Goal: Task Accomplishment & Management: Complete application form

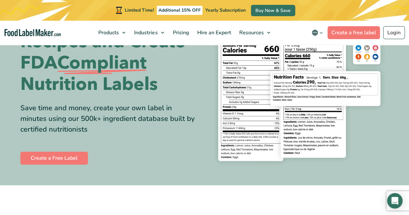
scroll to position [65, 0]
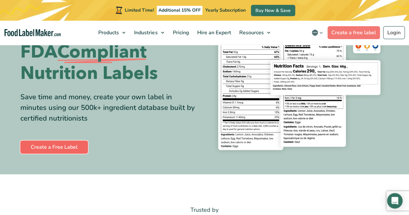
click at [62, 147] on link "Create a Free Label" at bounding box center [54, 147] width 68 height 13
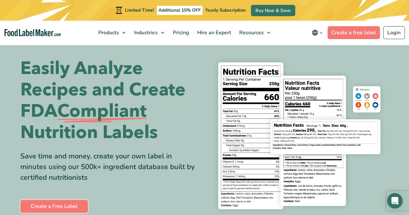
scroll to position [0, 0]
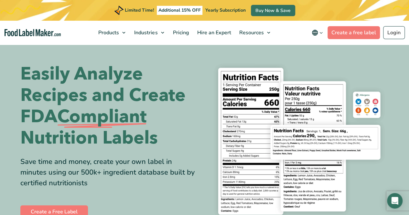
click at [118, 56] on section "Easily Analyze Recipes and Create FDA Compliant Nutrition Labels Save time and …" at bounding box center [204, 141] width 409 height 195
click at [184, 34] on span "Pricing" at bounding box center [180, 32] width 19 height 7
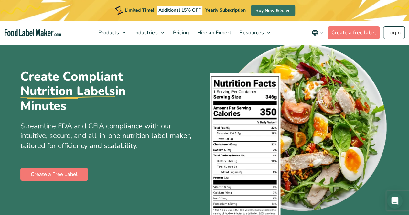
scroll to position [65, 0]
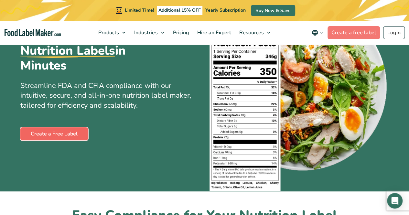
click at [79, 134] on link "Create a Free Label" at bounding box center [54, 134] width 68 height 13
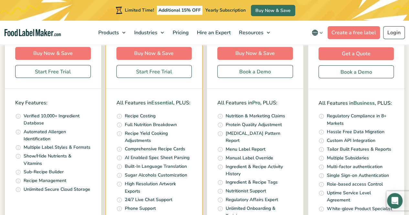
scroll to position [194, 0]
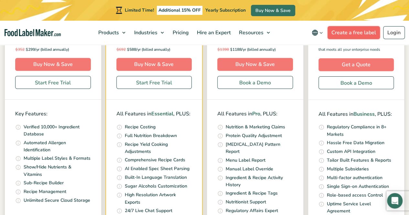
click at [366, 34] on link "Create a free label" at bounding box center [354, 32] width 52 height 13
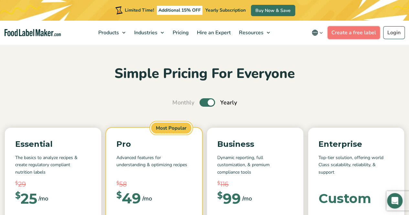
scroll to position [0, 0]
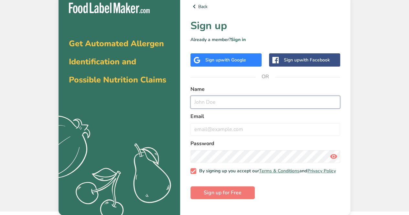
click at [230, 104] on input "text" at bounding box center [266, 102] width 150 height 13
type input "Nathaniel Starr"
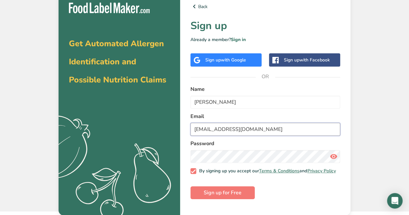
click at [216, 130] on input "Starrhear1@gmail.com" at bounding box center [266, 129] width 150 height 13
type input "Starrheat1@gmail.com"
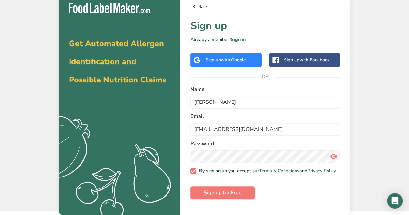
click at [237, 193] on span "Sign up for Free" at bounding box center [223, 193] width 38 height 8
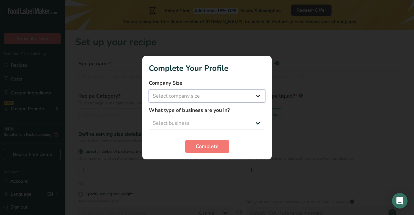
click at [248, 97] on select "Select company size Fewer than 10 Employees 10 to 50 Employees 51 to 500 Employ…" at bounding box center [207, 96] width 117 height 13
select select "1"
click at [149, 90] on select "Select company size Fewer than 10 Employees 10 to 50 Employees 51 to 500 Employ…" at bounding box center [207, 96] width 117 height 13
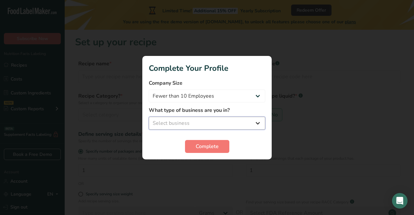
click at [241, 123] on select "Select business Packaged Food Manufacturer Restaurant & Cafe Bakery Meal Plans …" at bounding box center [207, 123] width 117 height 13
select select "1"
click at [149, 117] on select "Select business Packaged Food Manufacturer Restaurant & Cafe Bakery Meal Plans …" at bounding box center [207, 123] width 117 height 13
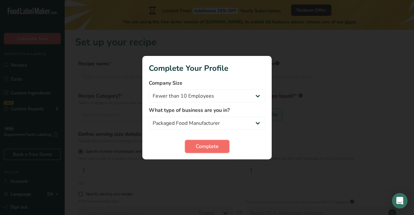
click at [213, 146] on span "Complete" at bounding box center [207, 147] width 23 height 8
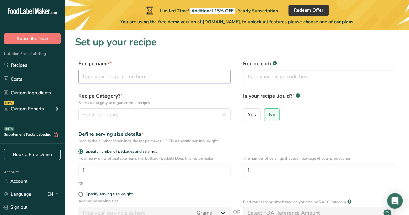
click at [214, 77] on input "text" at bounding box center [154, 76] width 152 height 13
click at [158, 78] on input "text" at bounding box center [154, 76] width 152 height 13
type input "Jalapeno"
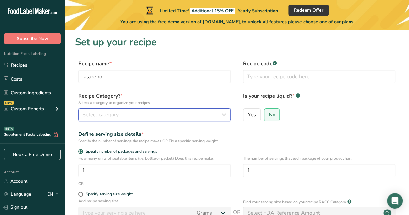
click at [135, 111] on div "Select category" at bounding box center [153, 115] width 140 height 8
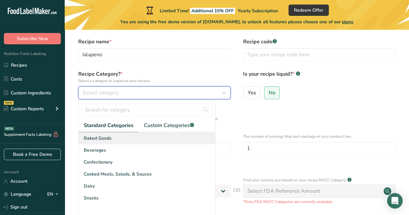
scroll to position [32, 0]
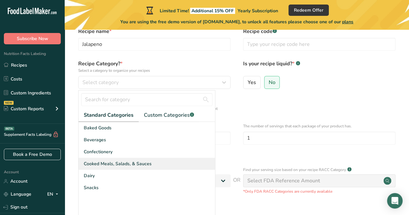
click at [150, 164] on span "Cooked Meals, Salads, & Sauces" at bounding box center [118, 164] width 68 height 7
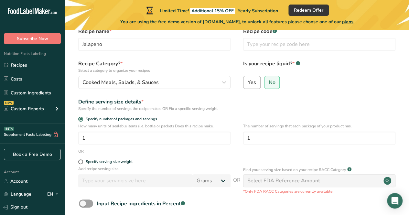
click at [253, 82] on span "Yes" at bounding box center [252, 82] width 8 height 6
click at [248, 82] on input "Yes" at bounding box center [246, 82] width 4 height 4
radio input "true"
radio input "false"
select select "22"
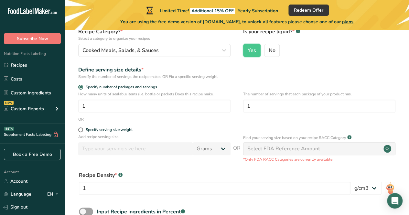
scroll to position [65, 0]
click at [81, 130] on span at bounding box center [80, 129] width 5 height 5
click at [81, 130] on input "Specify serving size weight" at bounding box center [80, 130] width 4 height 4
radio input "true"
radio input "false"
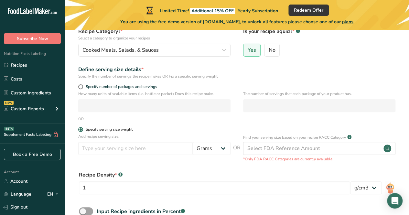
click at [82, 129] on span at bounding box center [80, 129] width 5 height 5
click at [82, 129] on input "Specify serving size weight" at bounding box center [80, 130] width 4 height 4
click at [229, 150] on select "Grams kg mg mcg lb oz l mL fl oz tbsp tsp cup qt gallon" at bounding box center [212, 148] width 38 height 13
select select "19"
click at [193, 142] on select "Grams kg mg mcg lb oz l mL fl oz tbsp tsp cup qt gallon" at bounding box center [212, 148] width 38 height 13
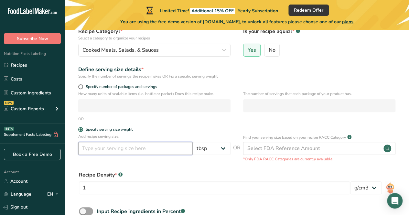
click at [155, 147] on input "number" at bounding box center [135, 148] width 115 height 13
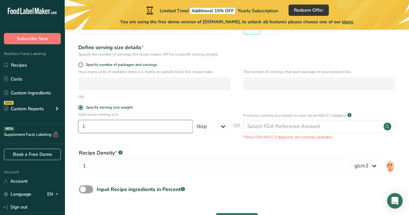
scroll to position [97, 0]
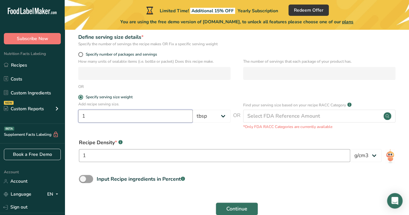
type input "1"
click at [189, 160] on input "1" at bounding box center [215, 155] width 272 height 13
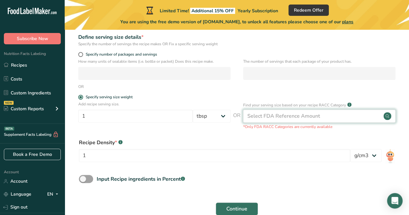
click at [367, 116] on div "Select FDA Reference Amount" at bounding box center [319, 116] width 152 height 13
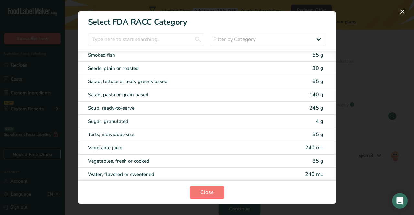
scroll to position [1227, 0]
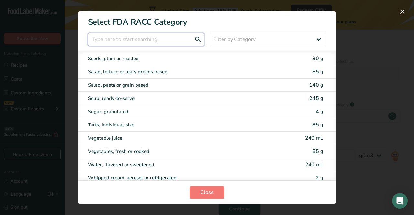
click at [158, 39] on input "RACC Category Selection Modal" at bounding box center [146, 39] width 117 height 13
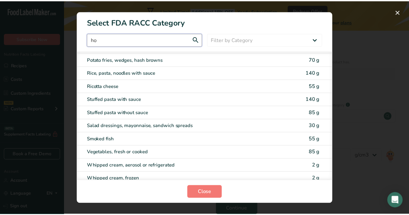
scroll to position [0, 0]
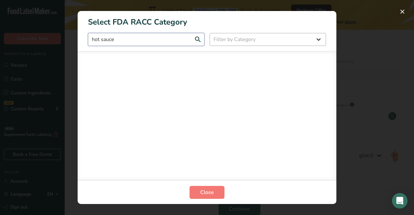
type input "hot sauce"
click at [263, 39] on select "Filter by Category All Bakery products Beverages Cereals and other grain produc…" at bounding box center [268, 39] width 117 height 13
select select "RACC Category Selection Modal"
click at [210, 33] on select "Filter by Category All Bakery products Beverages Cereals and other grain produc…" at bounding box center [268, 39] width 117 height 13
click at [100, 41] on input "hot sauce" at bounding box center [146, 39] width 117 height 13
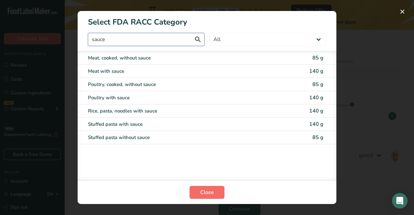
type input "sauce"
click at [215, 194] on button "Close" at bounding box center [207, 192] width 35 height 13
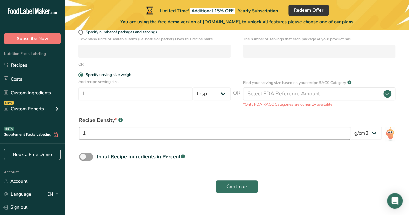
scroll to position [129, 0]
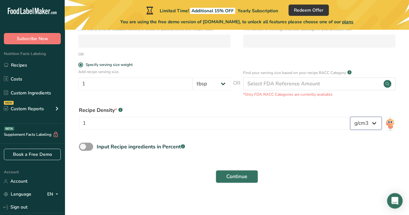
click at [373, 124] on select "lb/ft3 g/cm3" at bounding box center [366, 123] width 31 height 13
click at [314, 148] on div "Input Recipe ingredients in Percent .a-a{fill:#347362;}.b-a{fill:#fff;}" at bounding box center [237, 149] width 324 height 13
click at [237, 176] on span "Continue" at bounding box center [237, 177] width 21 height 8
